Goal: Check status: Check status

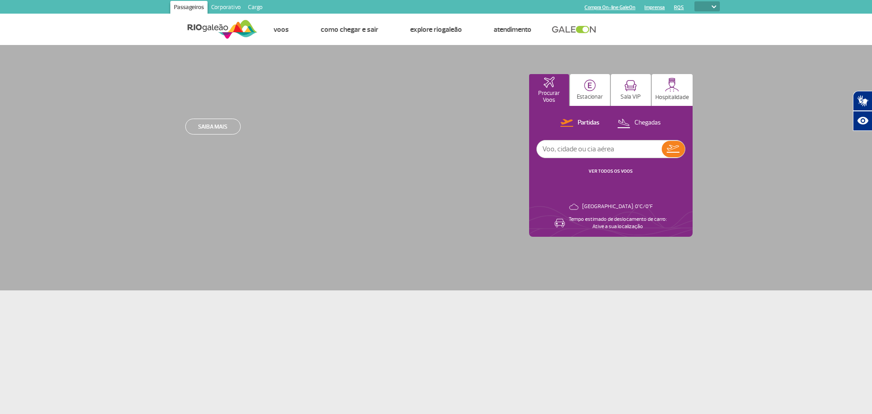
select select
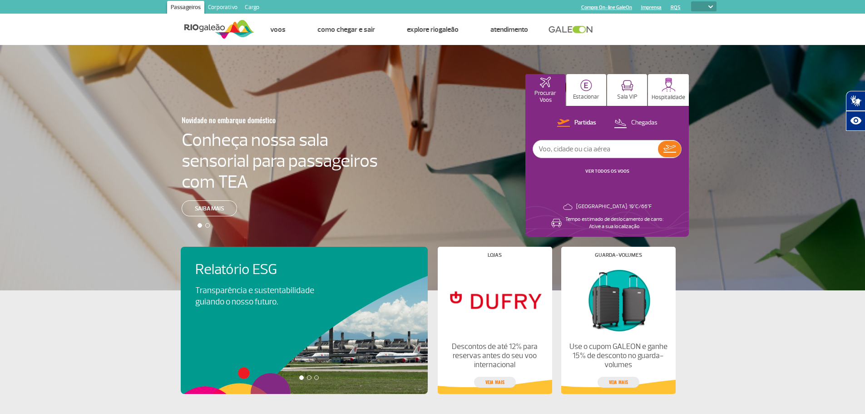
click at [576, 147] on input "text" at bounding box center [595, 148] width 125 height 17
type input "[GEOGRAPHIC_DATA]"
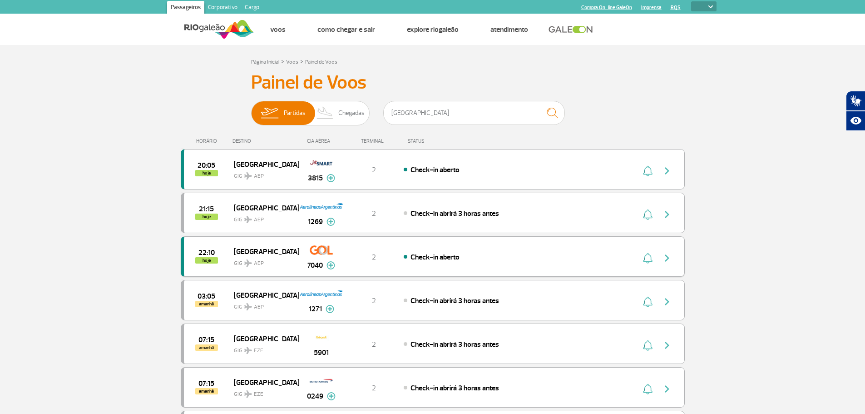
click at [605, 257] on div "22:10 hoje [GEOGRAPHIC_DATA] GIG AEP 7040 2 Check-in aberto Parcerias: Aeroline…" at bounding box center [433, 256] width 504 height 40
click at [666, 259] on img "button" at bounding box center [667, 257] width 11 height 11
click at [438, 258] on span "Check-in aberto" at bounding box center [434, 256] width 49 height 9
click at [329, 265] on img at bounding box center [330, 265] width 9 height 8
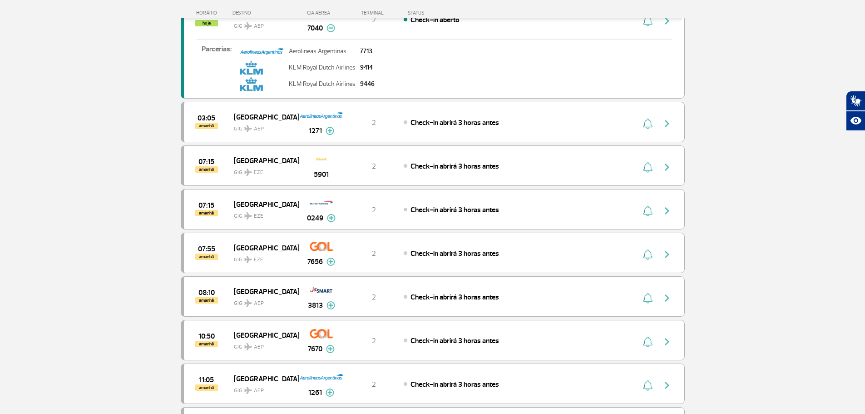
scroll to position [248, 0]
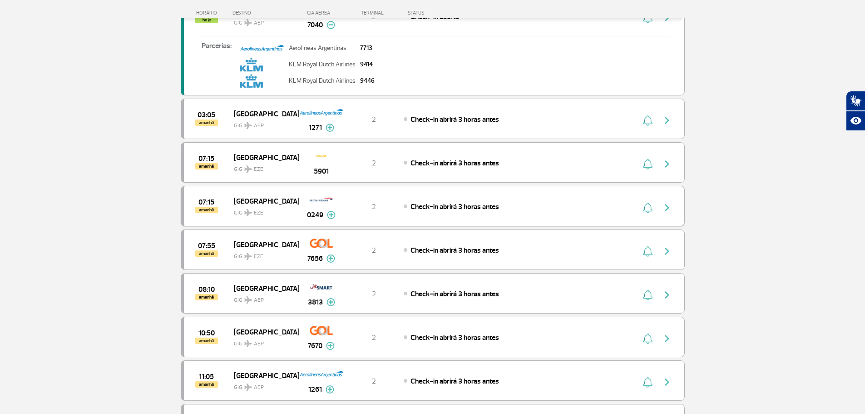
click at [332, 212] on img at bounding box center [331, 215] width 9 height 8
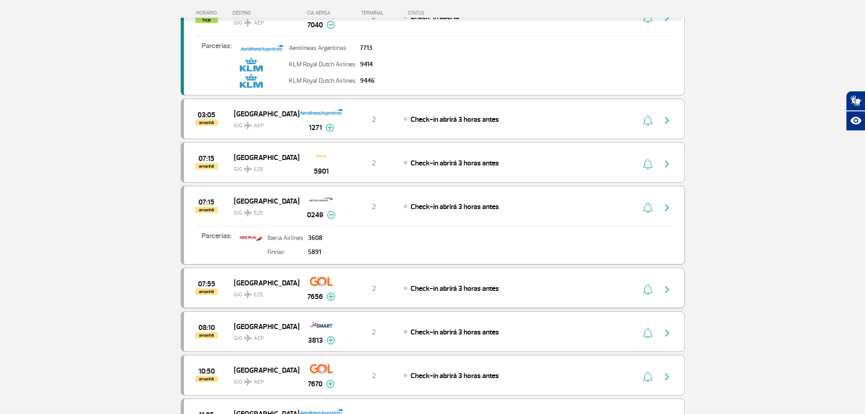
click at [330, 296] on img at bounding box center [330, 296] width 9 height 8
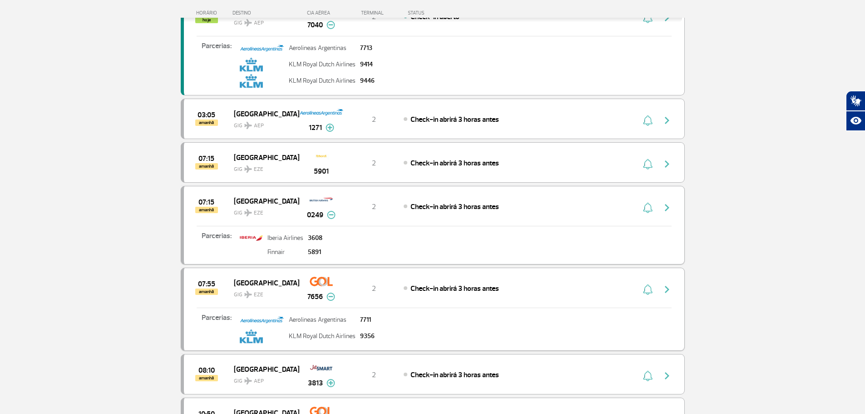
click at [330, 296] on img at bounding box center [330, 296] width 9 height 8
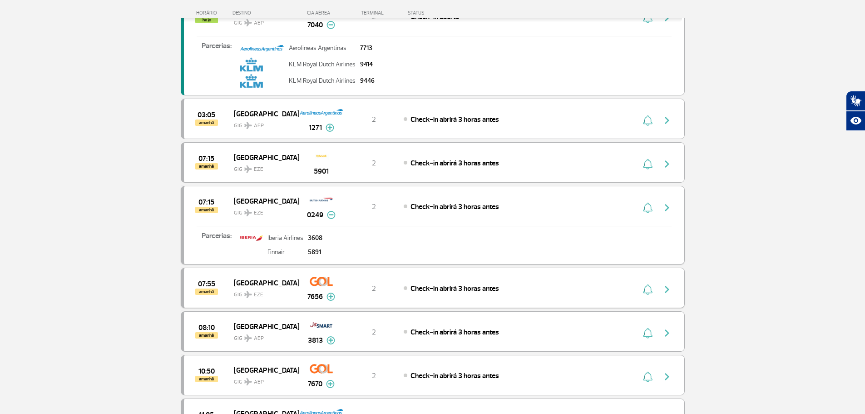
click at [331, 215] on img at bounding box center [331, 215] width 9 height 8
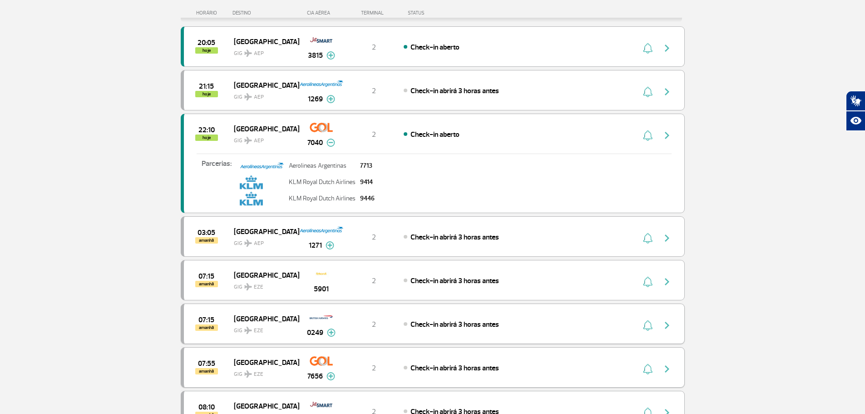
scroll to position [113, 0]
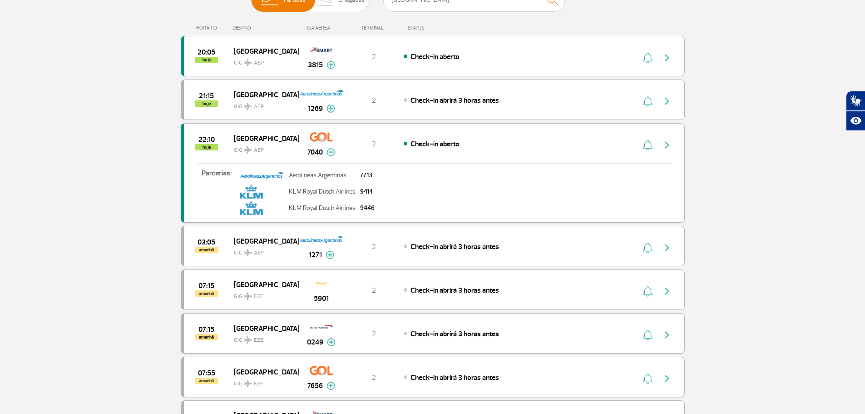
click at [257, 144] on span "GIG AEP" at bounding box center [263, 147] width 58 height 13
click at [266, 138] on span "[GEOGRAPHIC_DATA]" at bounding box center [263, 138] width 58 height 12
click at [205, 145] on span "hoje" at bounding box center [206, 147] width 23 height 6
click at [449, 141] on span "Check-in aberto" at bounding box center [434, 143] width 49 height 9
click at [451, 143] on span "Check-in aberto" at bounding box center [434, 143] width 49 height 9
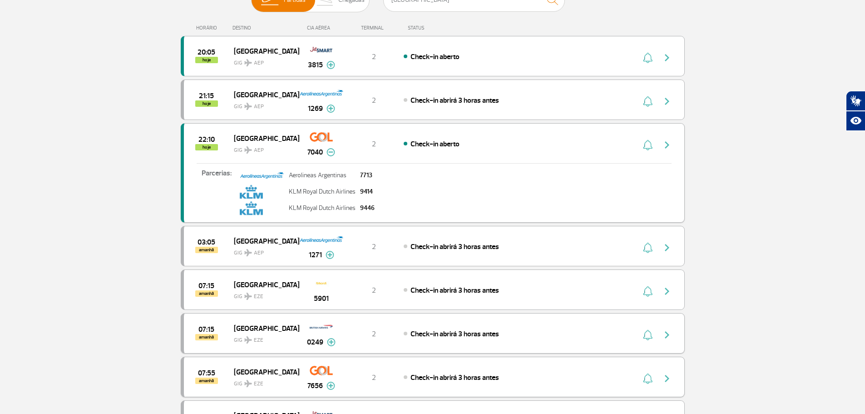
click at [451, 143] on span "Check-in aberto" at bounding box center [434, 143] width 49 height 9
click at [417, 153] on div "22:10 hoje [GEOGRAPHIC_DATA] GIG AEP 7040 2 Check-in aberto Parcerias: Aeroline…" at bounding box center [433, 172] width 504 height 99
